Goal: Check status: Check status

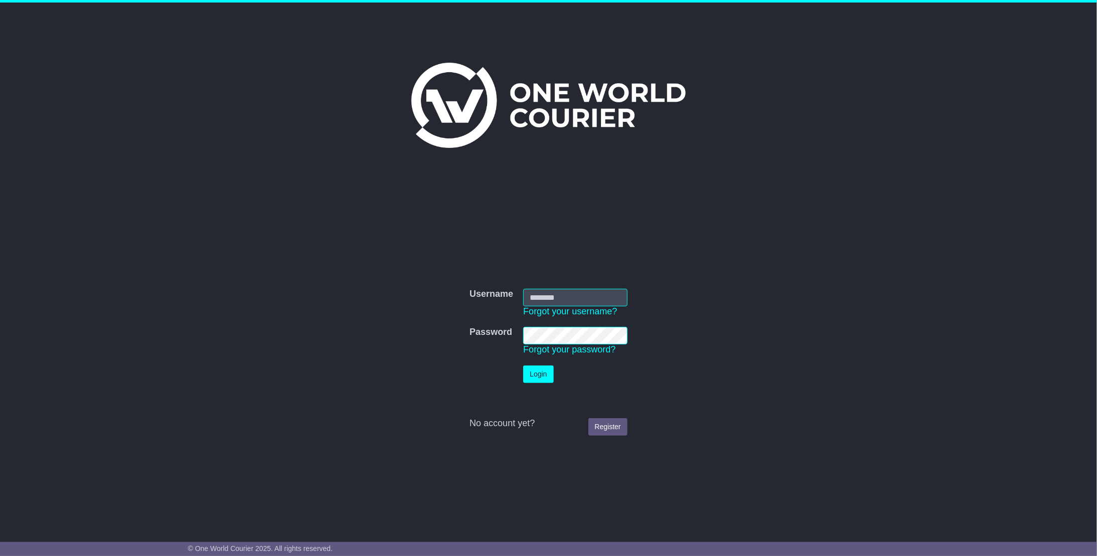
type input "**********"
click at [545, 375] on button "Login" at bounding box center [538, 375] width 30 height 18
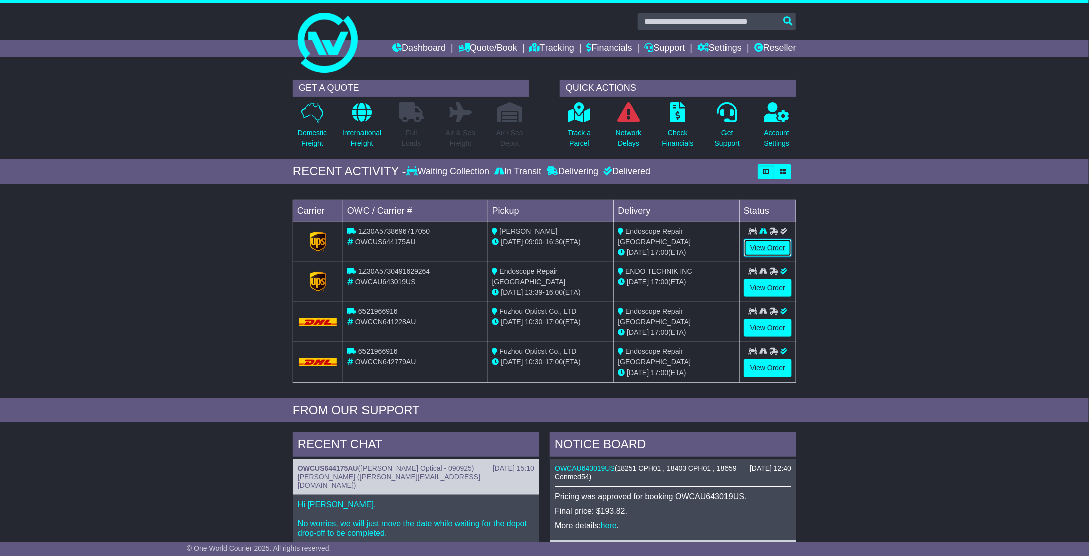
click at [768, 240] on link "View Order" at bounding box center [768, 248] width 48 height 18
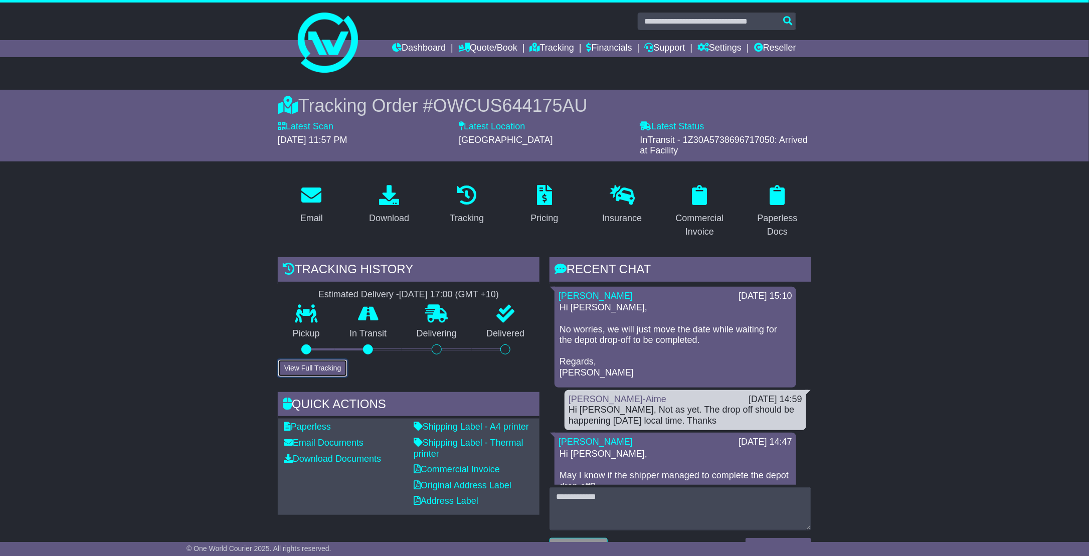
click at [305, 367] on button "View Full Tracking" at bounding box center [313, 369] width 70 height 18
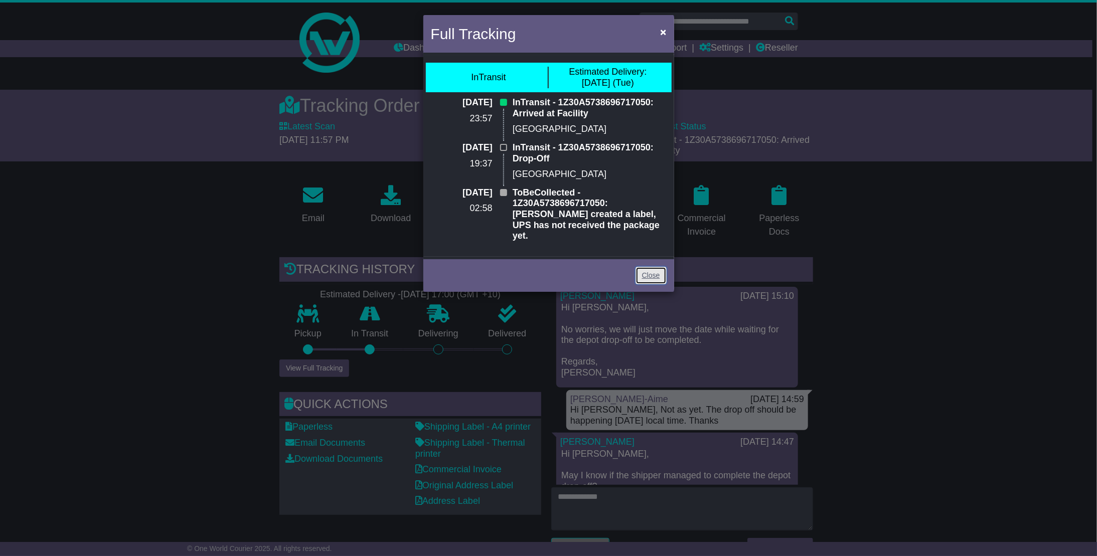
click at [647, 267] on link "Close" at bounding box center [650, 276] width 31 height 18
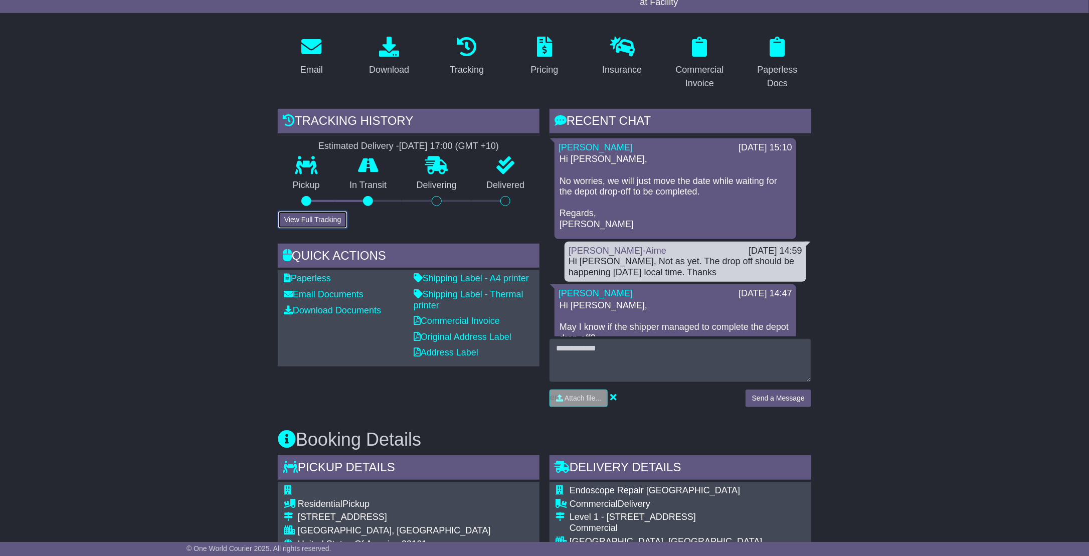
scroll to position [251, 0]
